Goal: Information Seeking & Learning: Learn about a topic

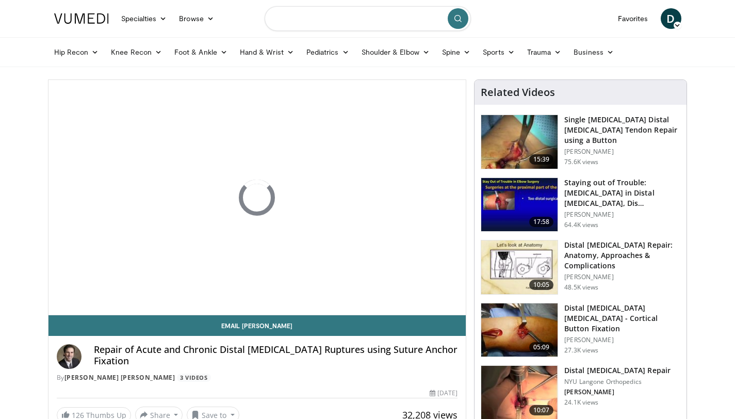
click at [343, 19] on input "Search topics, interventions" at bounding box center [367, 18] width 206 height 25
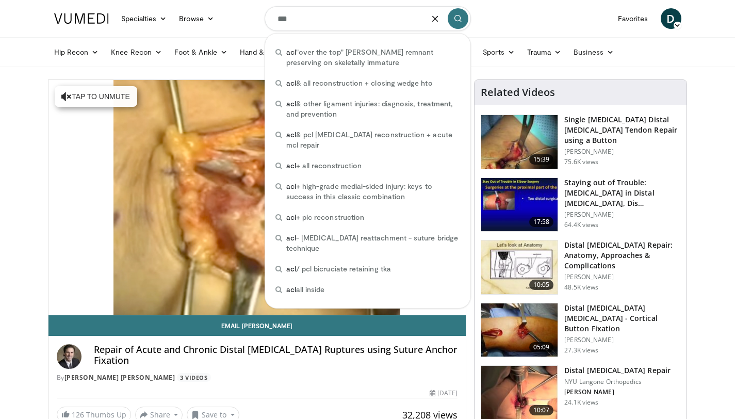
type input "***"
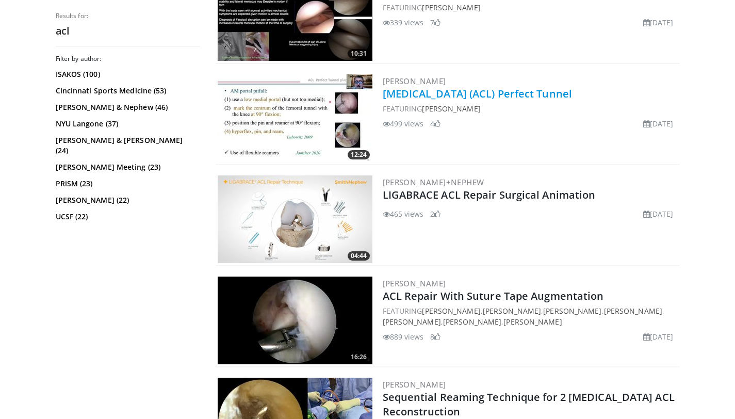
scroll to position [341, 0]
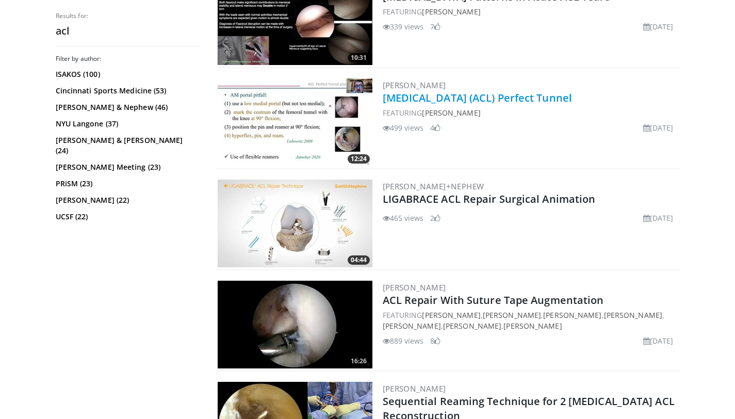
click at [413, 99] on link "[MEDICAL_DATA] (ACL) Perfect Tunnel" at bounding box center [477, 98] width 190 height 14
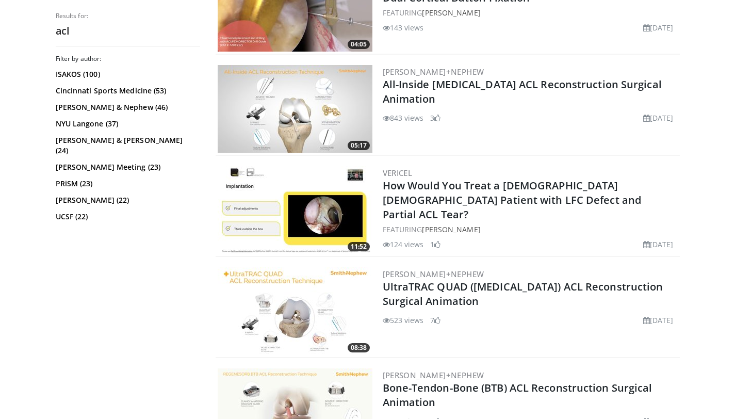
scroll to position [1163, 0]
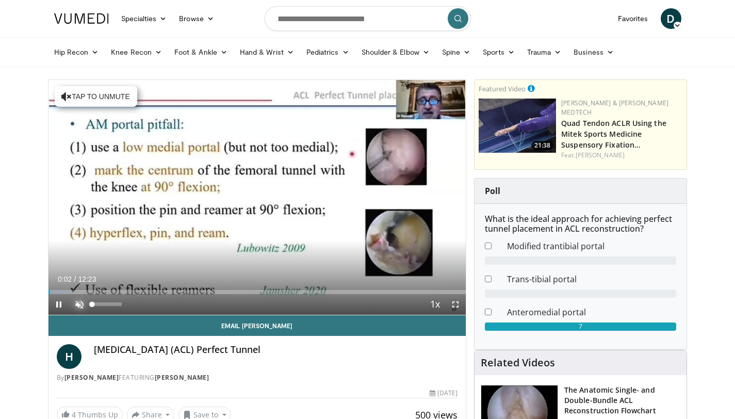
click at [79, 304] on span "Video Player" at bounding box center [79, 304] width 21 height 21
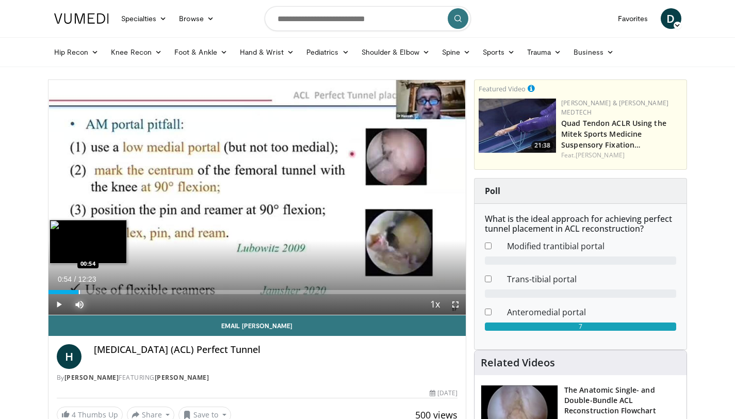
click at [79, 293] on div "Progress Bar" at bounding box center [79, 292] width 1 height 4
click at [101, 291] on div "Progress Bar" at bounding box center [101, 292] width 1 height 4
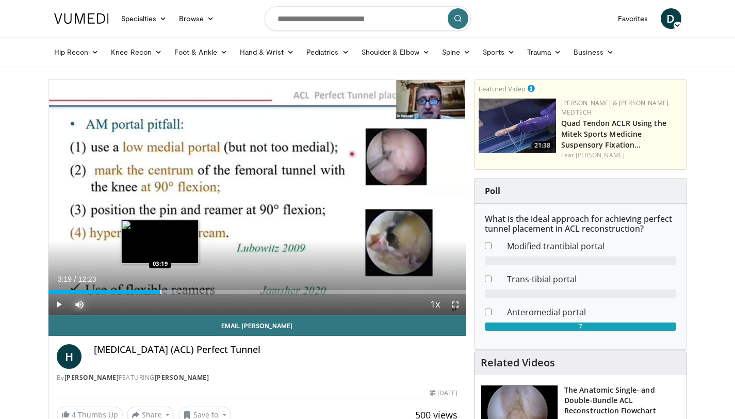
click at [160, 291] on div "Progress Bar" at bounding box center [160, 292] width 1 height 4
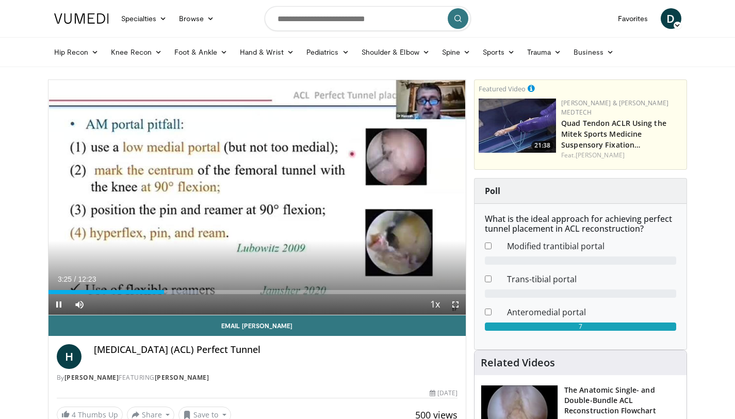
click at [187, 294] on div "Current Time 3:25 / Duration 12:23 Pause Skip Backward Skip Forward Mute 0% Loa…" at bounding box center [257, 304] width 418 height 21
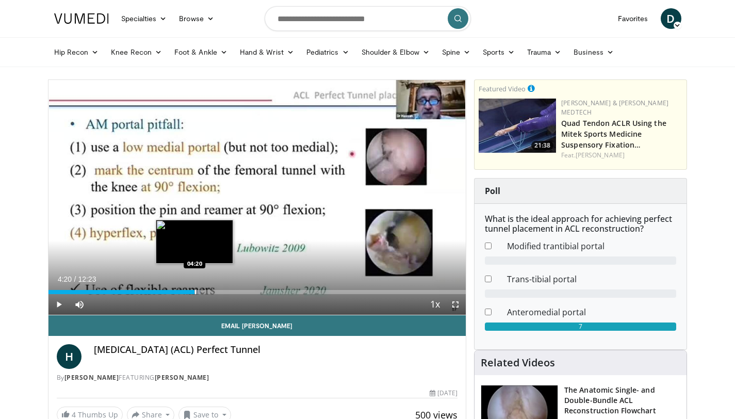
click at [194, 293] on div "Loaded : 36.46% 03:28 04:20" at bounding box center [257, 292] width 418 height 4
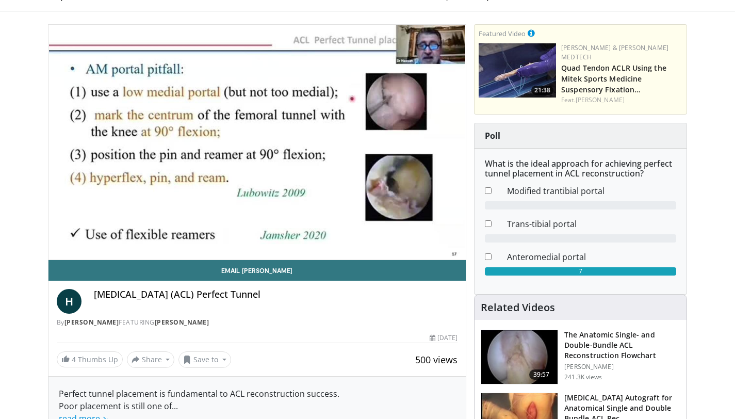
scroll to position [60, 0]
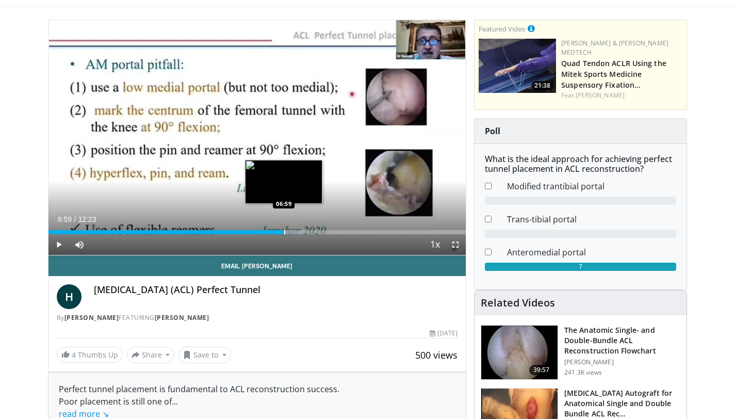
click at [284, 232] on div "Progress Bar" at bounding box center [284, 232] width 1 height 4
click at [302, 233] on div "Progress Bar" at bounding box center [295, 232] width 52 height 4
